Goal: Task Accomplishment & Management: Use online tool/utility

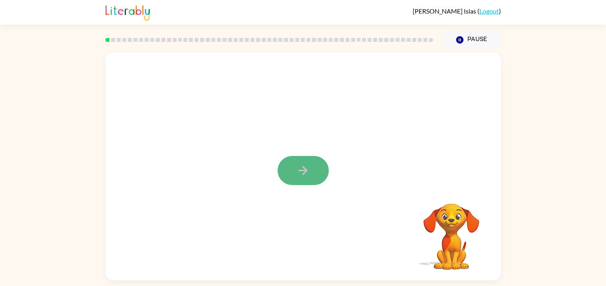
click at [291, 164] on button "button" at bounding box center [303, 170] width 51 height 29
click at [289, 161] on div at bounding box center [283, 152] width 341 height 29
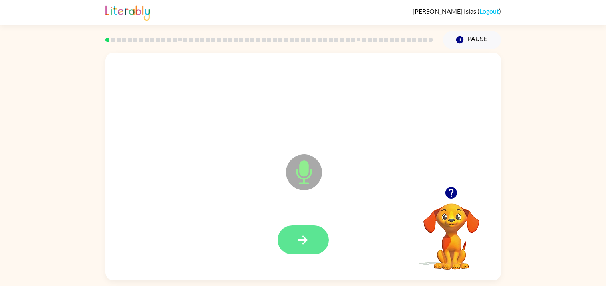
drag, startPoint x: 297, startPoint y: 228, endPoint x: 300, endPoint y: 246, distance: 17.9
click at [300, 246] on button "button" at bounding box center [303, 240] width 51 height 29
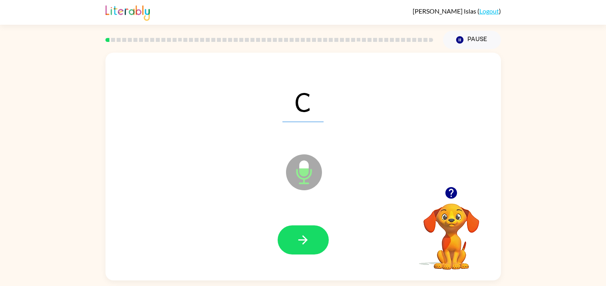
click at [312, 256] on div at bounding box center [303, 241] width 380 height 66
click at [302, 231] on button "button" at bounding box center [303, 240] width 51 height 29
click at [302, 231] on div at bounding box center [303, 240] width 51 height 29
click at [306, 235] on icon "button" at bounding box center [303, 240] width 14 height 14
click at [300, 245] on icon "button" at bounding box center [303, 240] width 14 height 14
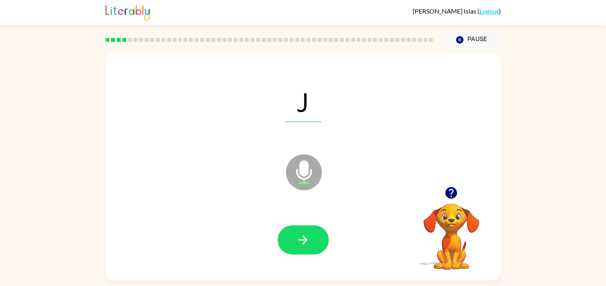
click at [300, 245] on icon "button" at bounding box center [303, 240] width 14 height 14
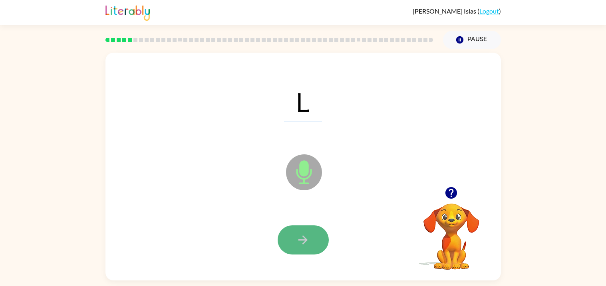
click at [300, 246] on icon "button" at bounding box center [303, 240] width 14 height 14
click at [298, 245] on icon "button" at bounding box center [303, 240] width 14 height 14
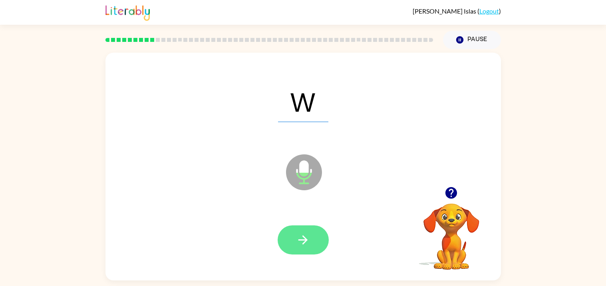
click at [300, 248] on button "button" at bounding box center [303, 240] width 51 height 29
click at [302, 240] on icon "button" at bounding box center [302, 240] width 9 height 9
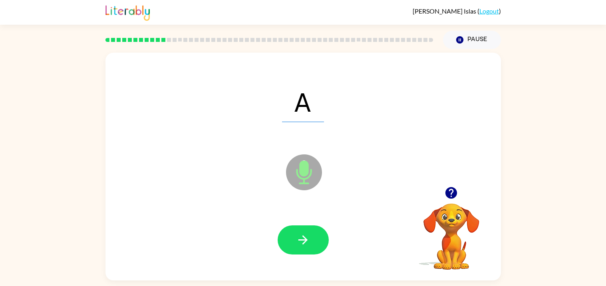
click at [302, 240] on icon "button" at bounding box center [302, 240] width 9 height 9
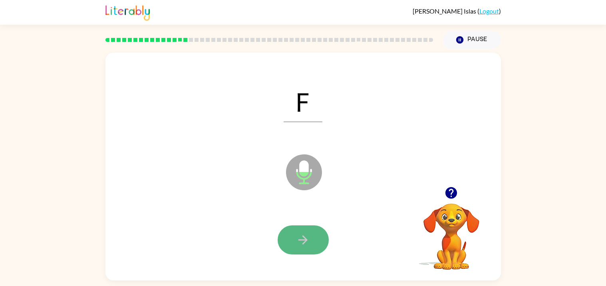
click at [306, 242] on icon "button" at bounding box center [303, 240] width 14 height 14
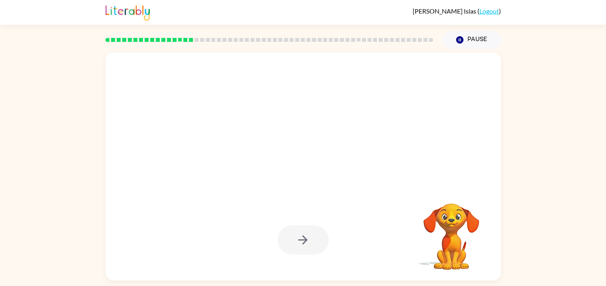
click at [306, 242] on div at bounding box center [303, 240] width 51 height 29
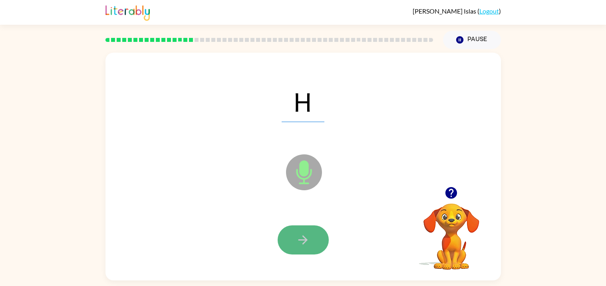
click at [304, 247] on icon "button" at bounding box center [303, 240] width 14 height 14
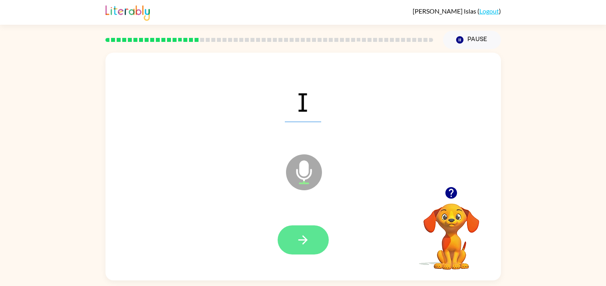
click at [305, 236] on icon "button" at bounding box center [303, 240] width 14 height 14
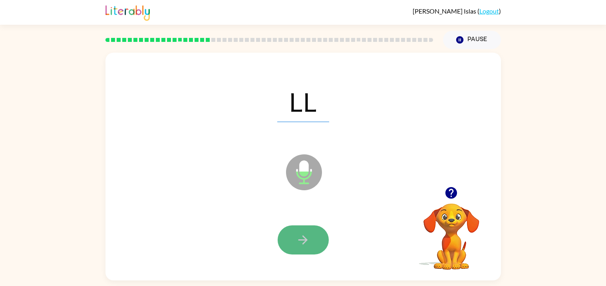
click at [296, 229] on button "button" at bounding box center [303, 240] width 51 height 29
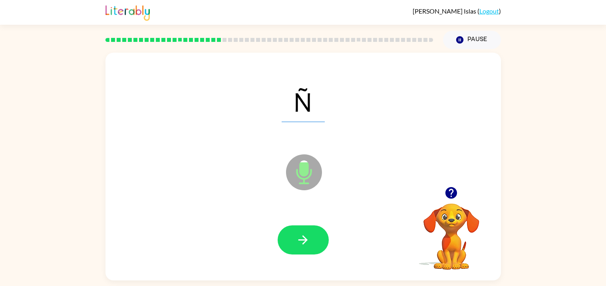
click at [296, 229] on button "button" at bounding box center [303, 240] width 51 height 29
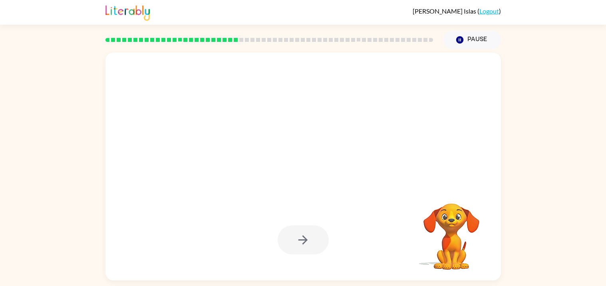
click at [296, 229] on div at bounding box center [303, 240] width 51 height 29
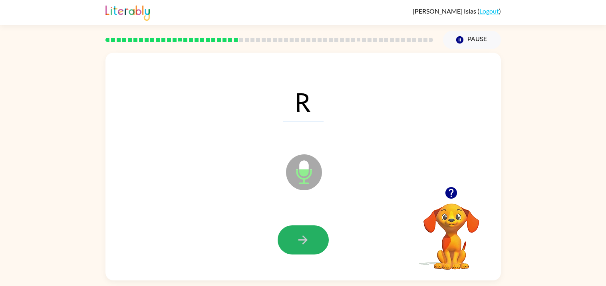
click at [296, 229] on button "button" at bounding box center [303, 240] width 51 height 29
click at [292, 256] on div at bounding box center [303, 241] width 380 height 66
click at [293, 246] on button "button" at bounding box center [303, 240] width 51 height 29
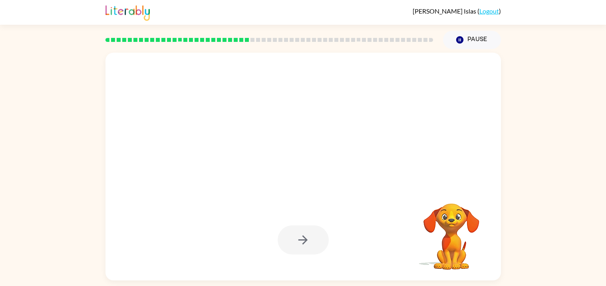
click at [287, 259] on div at bounding box center [303, 241] width 380 height 66
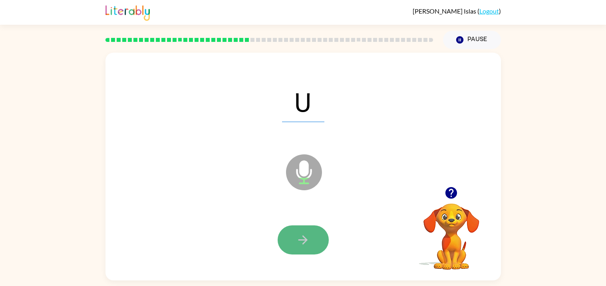
click at [295, 235] on button "button" at bounding box center [303, 240] width 51 height 29
click at [296, 239] on icon "button" at bounding box center [303, 240] width 14 height 14
click at [297, 241] on icon "button" at bounding box center [303, 240] width 14 height 14
click at [298, 243] on icon "button" at bounding box center [303, 240] width 14 height 14
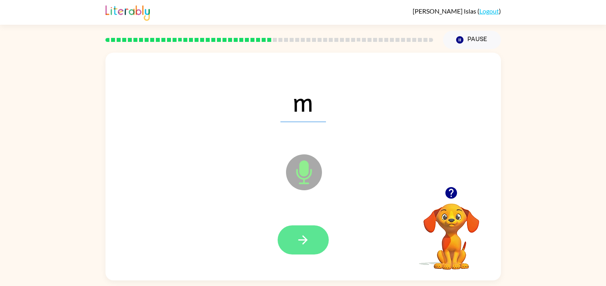
click at [298, 244] on icon "button" at bounding box center [303, 240] width 14 height 14
click at [298, 244] on div at bounding box center [303, 240] width 51 height 29
click at [301, 243] on icon "button" at bounding box center [303, 240] width 14 height 14
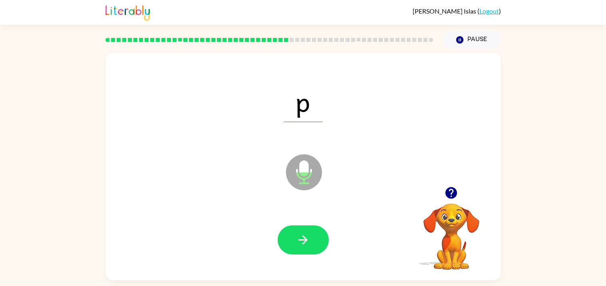
drag, startPoint x: 302, startPoint y: 226, endPoint x: 292, endPoint y: 305, distance: 80.1
click at [292, 286] on html "Alejandro Islas ( Logout ) Pause Pause p Microphone The Microphone is here when…" at bounding box center [303, 143] width 606 height 286
drag, startPoint x: 302, startPoint y: 239, endPoint x: 323, endPoint y: 305, distance: 69.8
click at [323, 286] on html "Alejandro Islas ( Logout ) Pause Pause p Microphone The Microphone is here when…" at bounding box center [303, 143] width 606 height 286
click at [308, 243] on icon "button" at bounding box center [303, 240] width 14 height 14
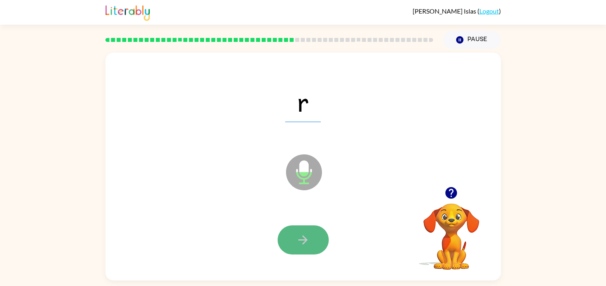
click at [308, 237] on icon "button" at bounding box center [303, 240] width 14 height 14
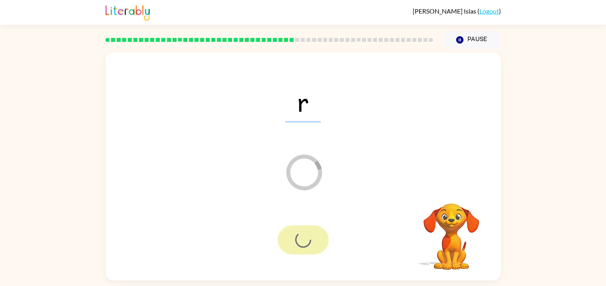
click at [308, 239] on div at bounding box center [303, 240] width 51 height 29
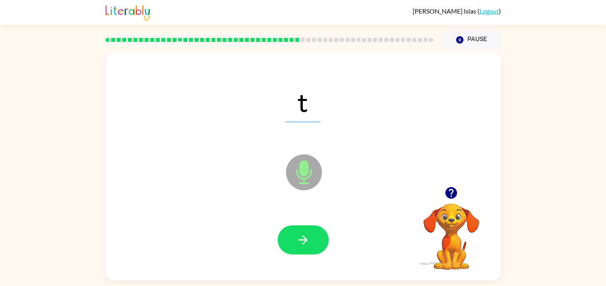
click at [308, 239] on icon "button" at bounding box center [303, 240] width 14 height 14
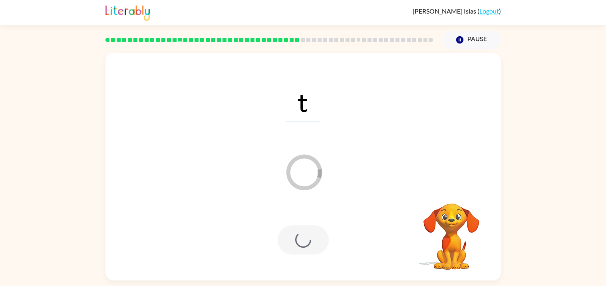
click at [308, 240] on div at bounding box center [303, 240] width 51 height 29
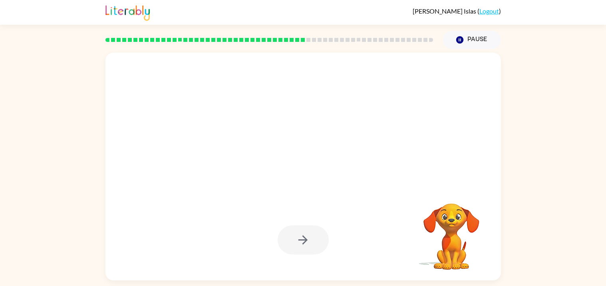
click at [308, 240] on div at bounding box center [303, 240] width 51 height 29
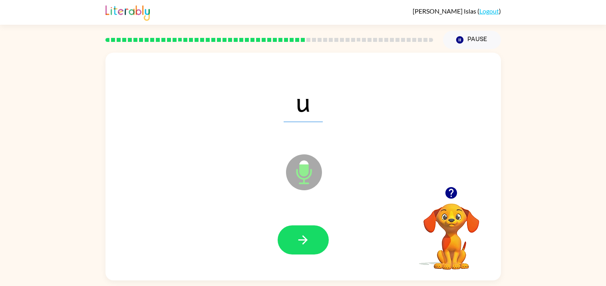
click at [308, 240] on icon "button" at bounding box center [303, 240] width 14 height 14
click at [308, 240] on div at bounding box center [303, 240] width 51 height 29
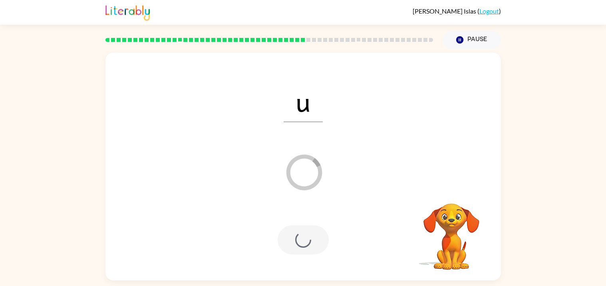
click at [308, 240] on div at bounding box center [303, 240] width 51 height 29
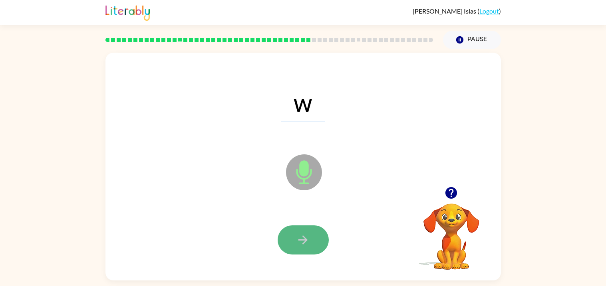
drag, startPoint x: 308, startPoint y: 240, endPoint x: 287, endPoint y: 228, distance: 24.3
click at [287, 228] on button "button" at bounding box center [303, 240] width 51 height 29
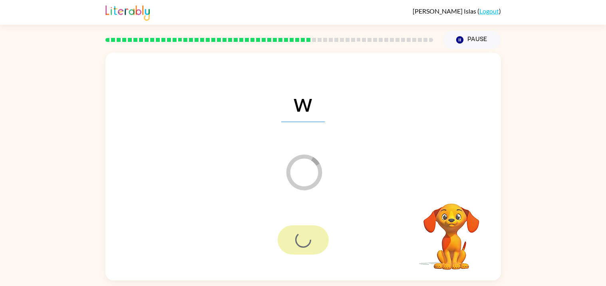
click at [287, 228] on div at bounding box center [303, 240] width 51 height 29
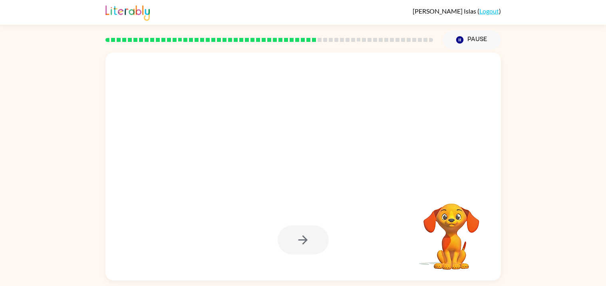
click at [287, 228] on div at bounding box center [303, 240] width 51 height 29
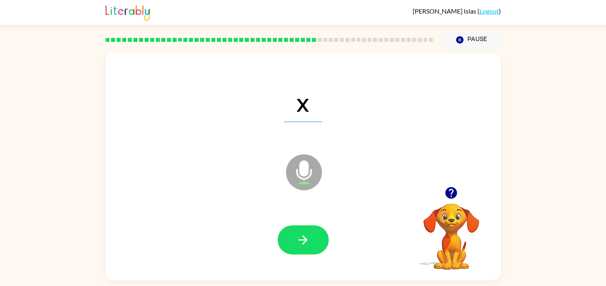
click at [287, 228] on button "button" at bounding box center [303, 240] width 51 height 29
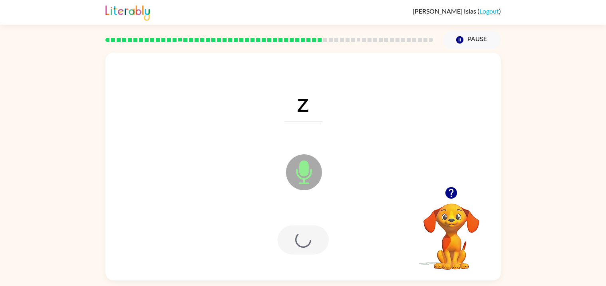
click at [287, 228] on div at bounding box center [303, 240] width 51 height 29
click at [287, 228] on button "button" at bounding box center [303, 240] width 51 height 29
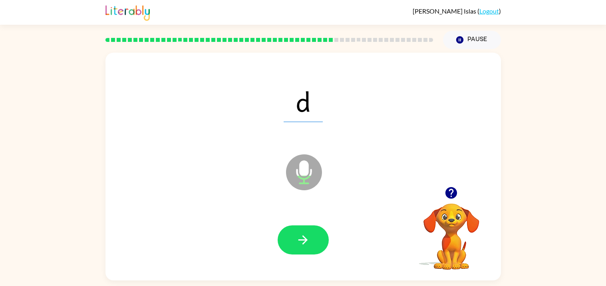
click at [287, 228] on button "button" at bounding box center [303, 240] width 51 height 29
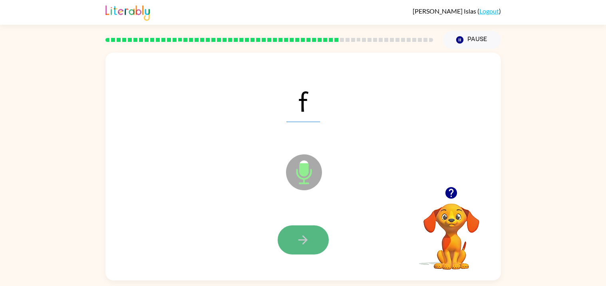
click at [286, 228] on button "button" at bounding box center [303, 240] width 51 height 29
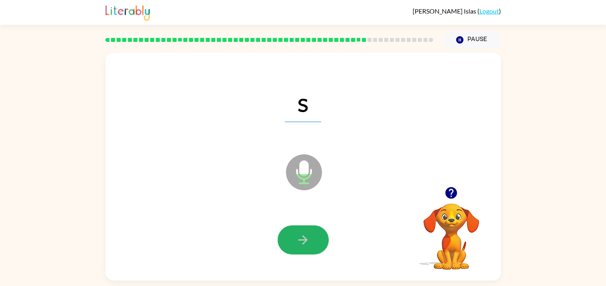
click at [286, 228] on button "button" at bounding box center [303, 240] width 51 height 29
click at [286, 231] on div at bounding box center [303, 240] width 51 height 29
click at [286, 231] on button "button" at bounding box center [303, 240] width 51 height 29
click at [304, 240] on button "button" at bounding box center [303, 240] width 51 height 29
click at [304, 240] on icon "button" at bounding box center [302, 240] width 9 height 9
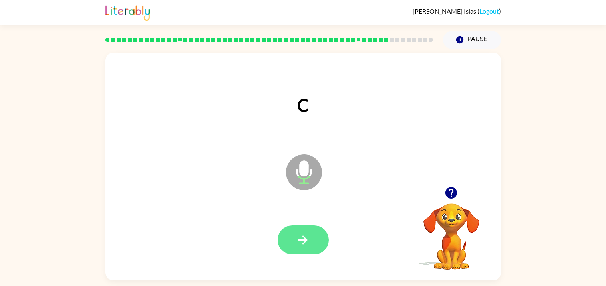
click at [304, 243] on icon "button" at bounding box center [302, 240] width 9 height 9
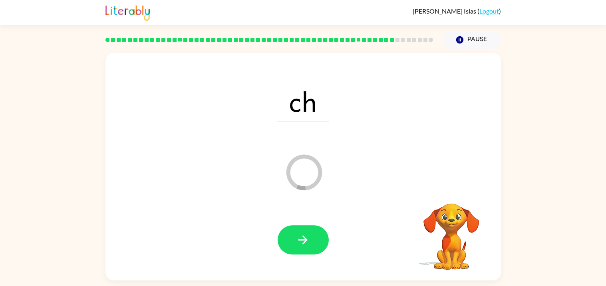
click at [304, 243] on icon "button" at bounding box center [302, 240] width 9 height 9
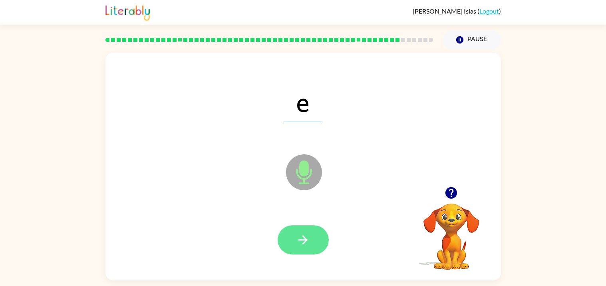
click at [304, 243] on icon "button" at bounding box center [302, 240] width 9 height 9
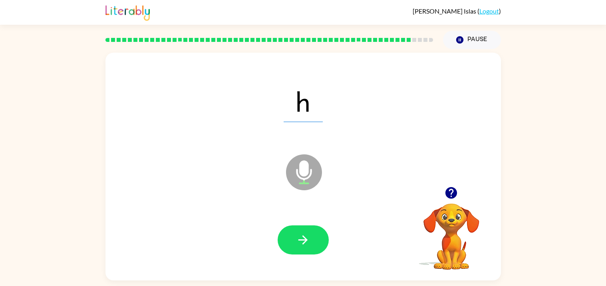
click at [304, 243] on icon "button" at bounding box center [302, 240] width 9 height 9
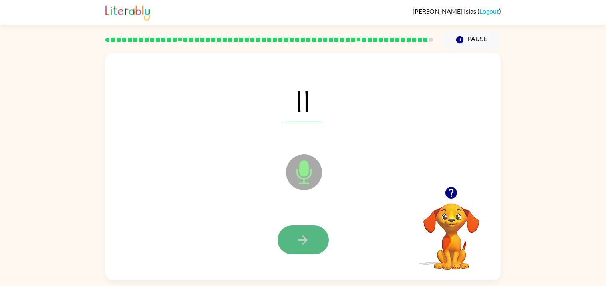
click at [304, 243] on icon "button" at bounding box center [302, 240] width 9 height 9
